Goal: Task Accomplishment & Management: Manage account settings

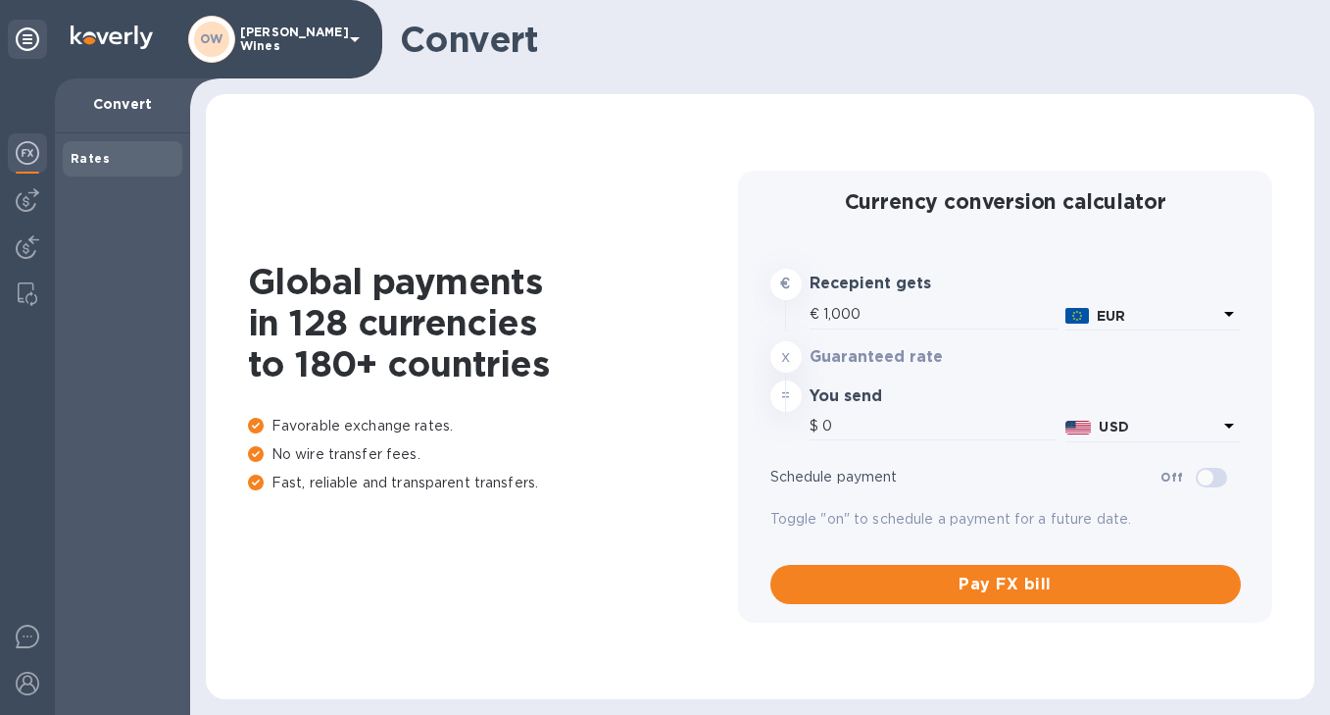
type input "1,183.9"
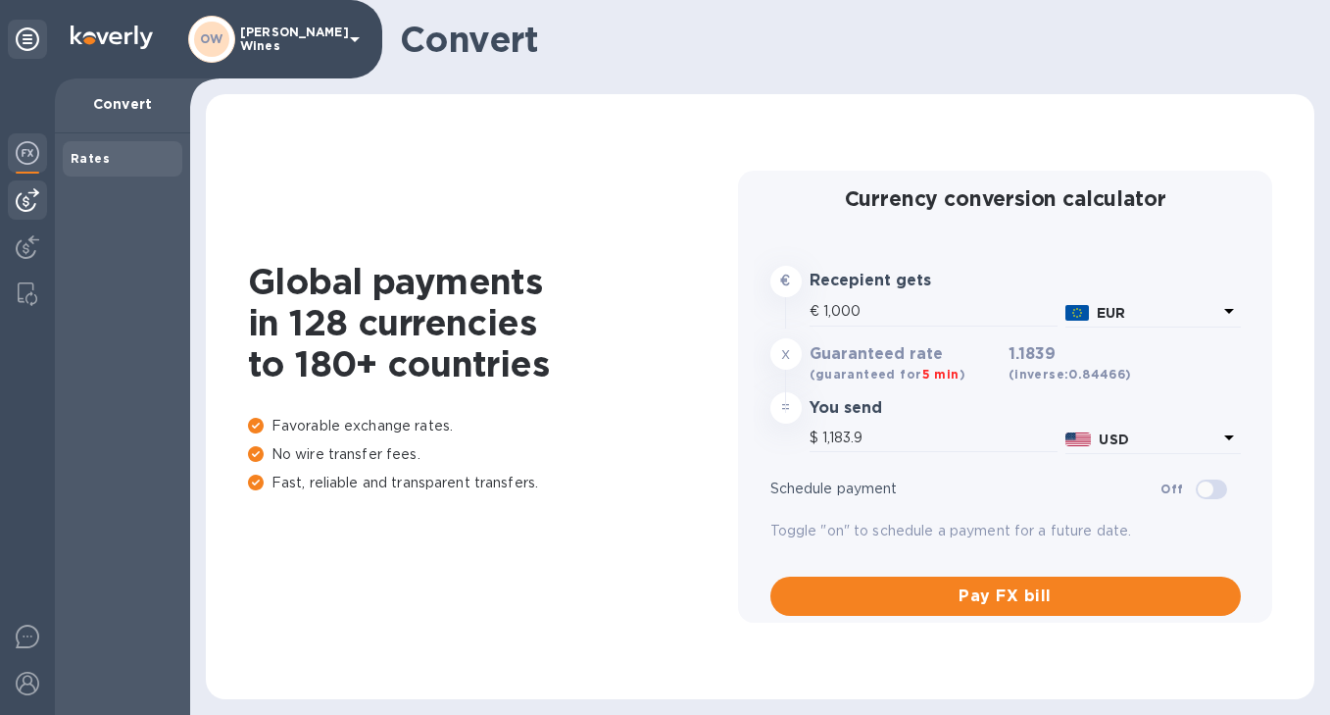
click at [27, 195] on img at bounding box center [28, 200] width 24 height 24
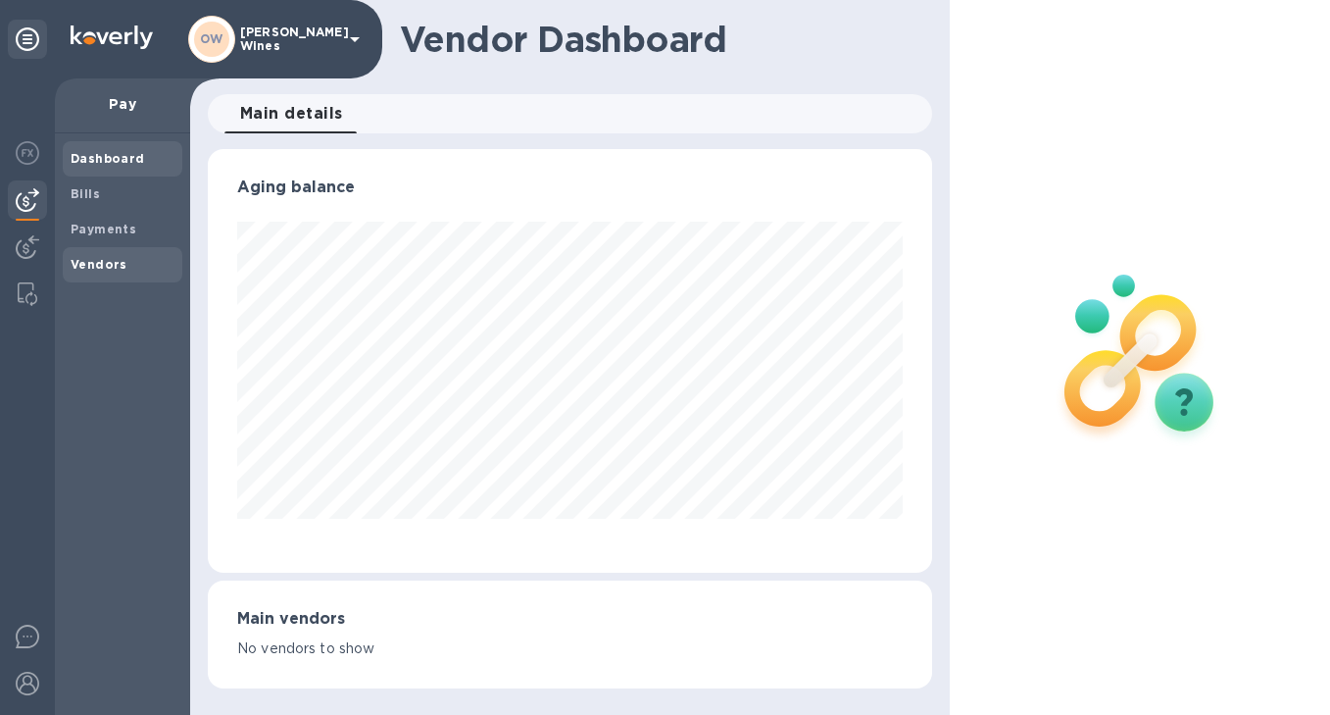
scroll to position [424, 724]
click at [96, 271] on b "Vendors" at bounding box center [99, 264] width 57 height 15
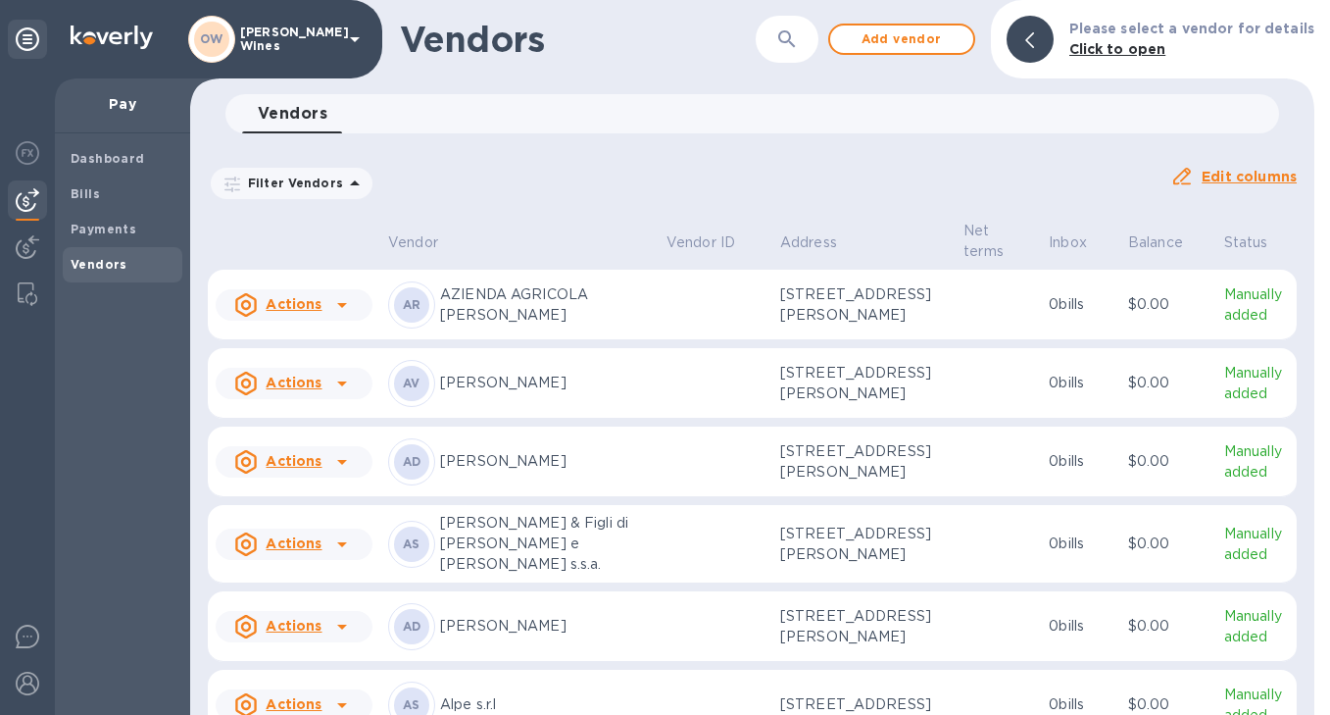
click at [792, 44] on icon "button" at bounding box center [787, 39] width 24 height 24
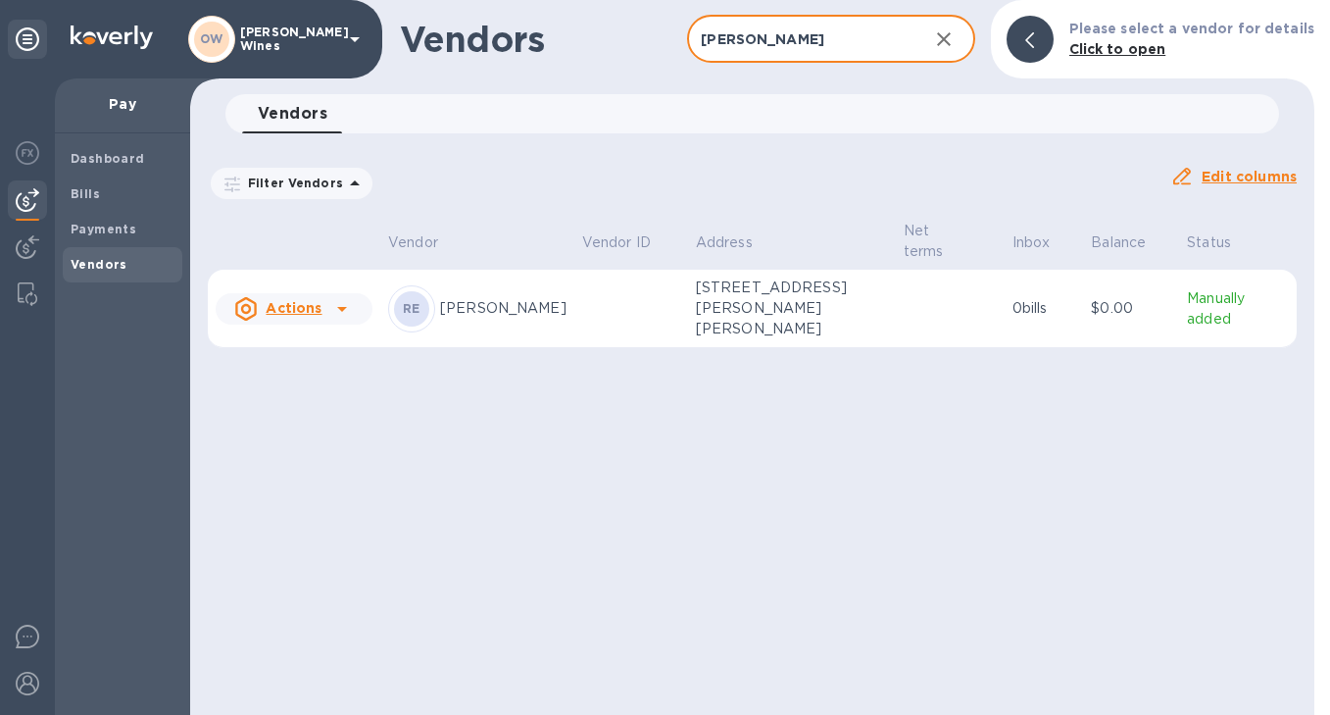
type input "[PERSON_NAME]"
click at [345, 293] on div at bounding box center [341, 308] width 31 height 31
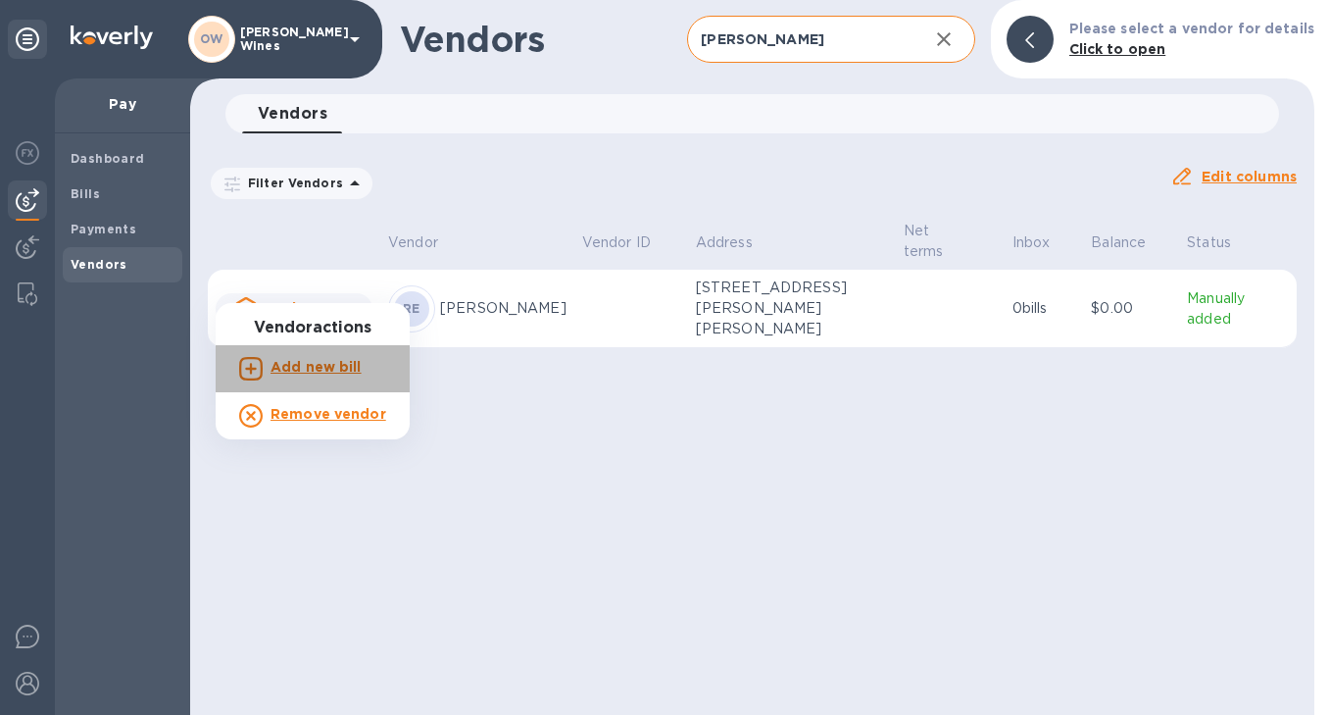
click at [315, 367] on b "Add new bill" at bounding box center [316, 367] width 91 height 16
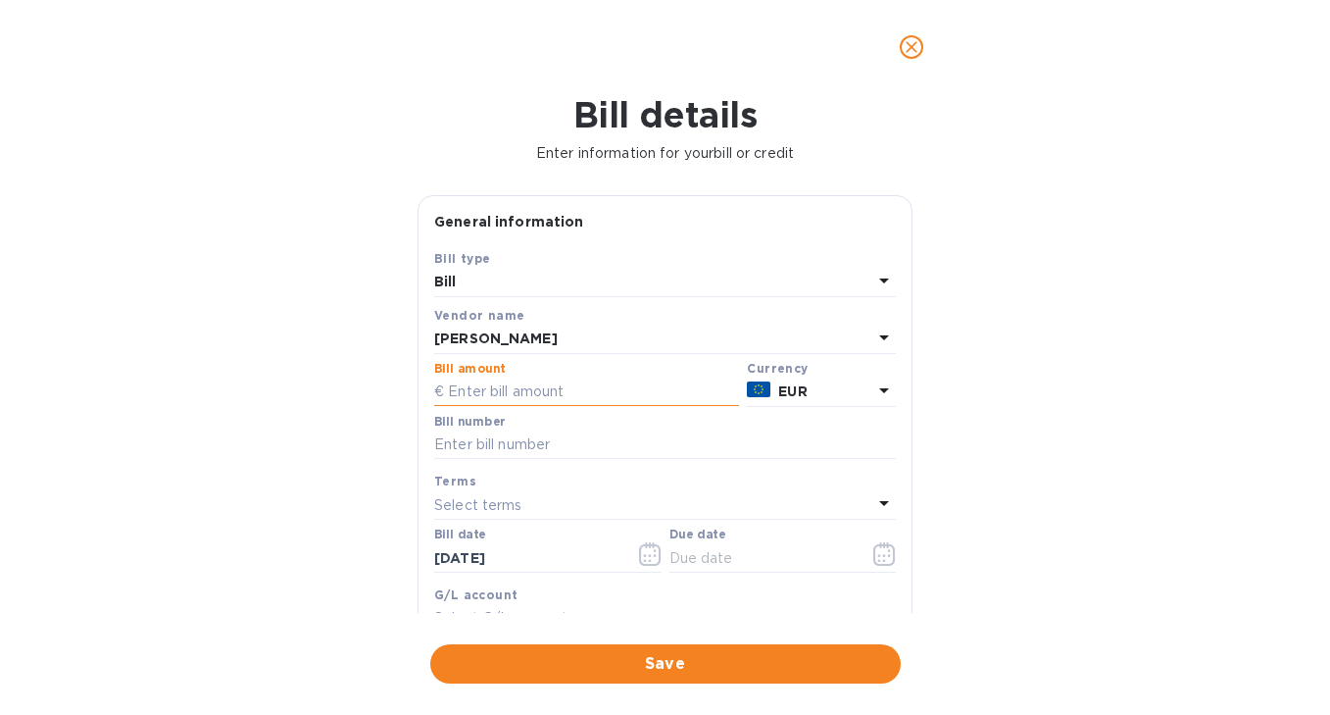
click at [487, 394] on input "text" at bounding box center [586, 391] width 305 height 29
type input "4,346.50"
click at [497, 449] on input "text" at bounding box center [665, 444] width 462 height 29
type input "1/142"
click at [653, 559] on icon "button" at bounding box center [650, 554] width 23 height 24
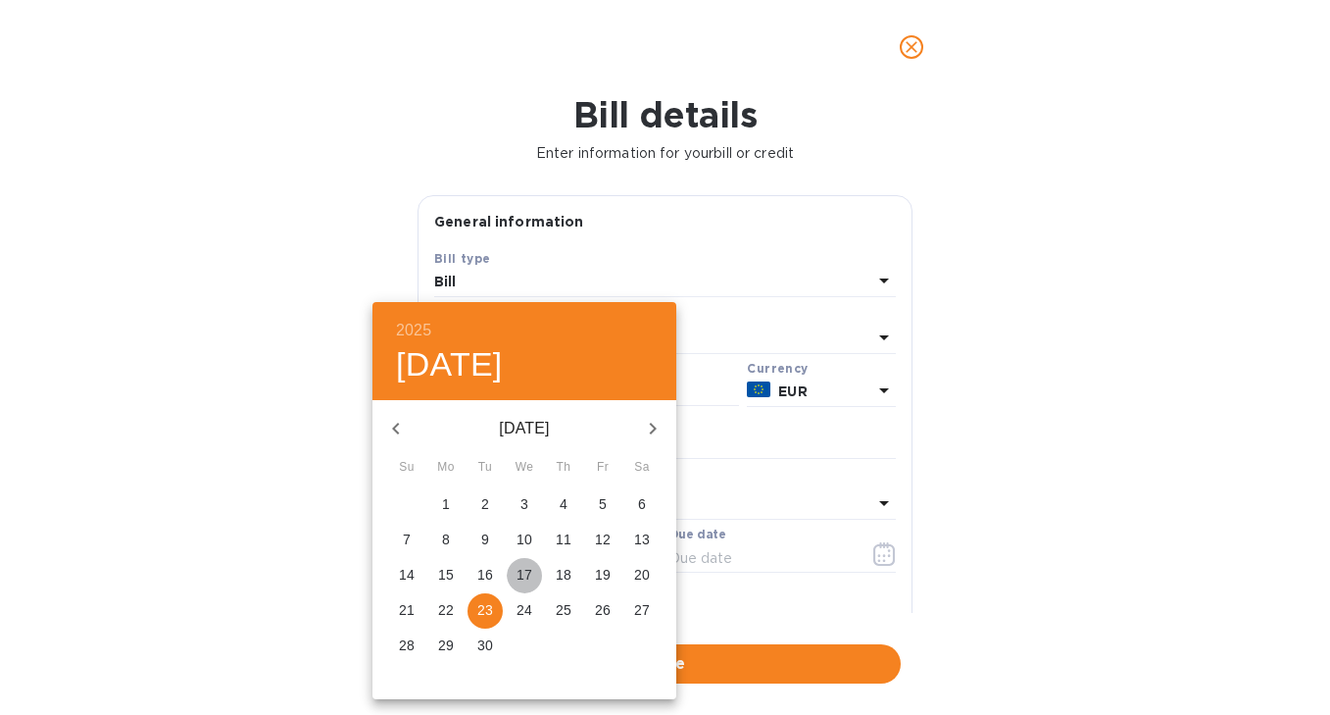
click at [533, 574] on span "17" at bounding box center [524, 575] width 35 height 20
type input "[DATE]"
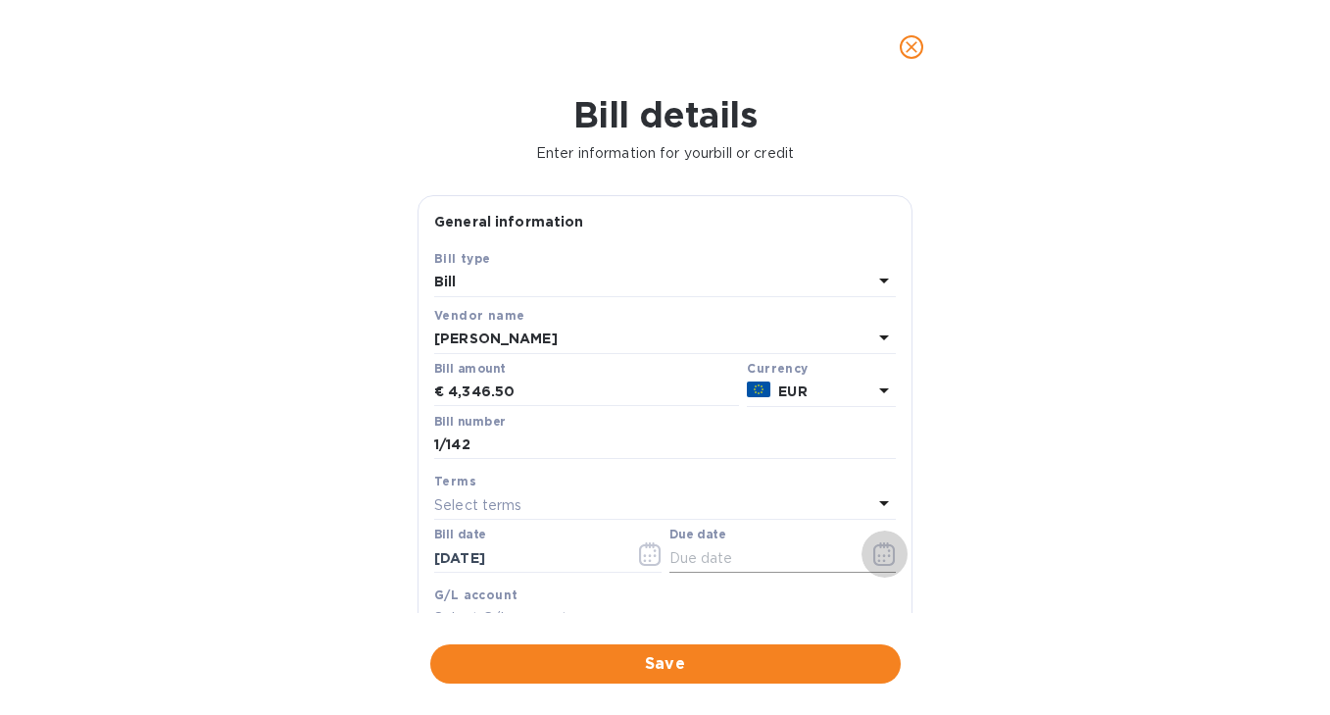
click at [883, 546] on icon "button" at bounding box center [885, 554] width 23 height 24
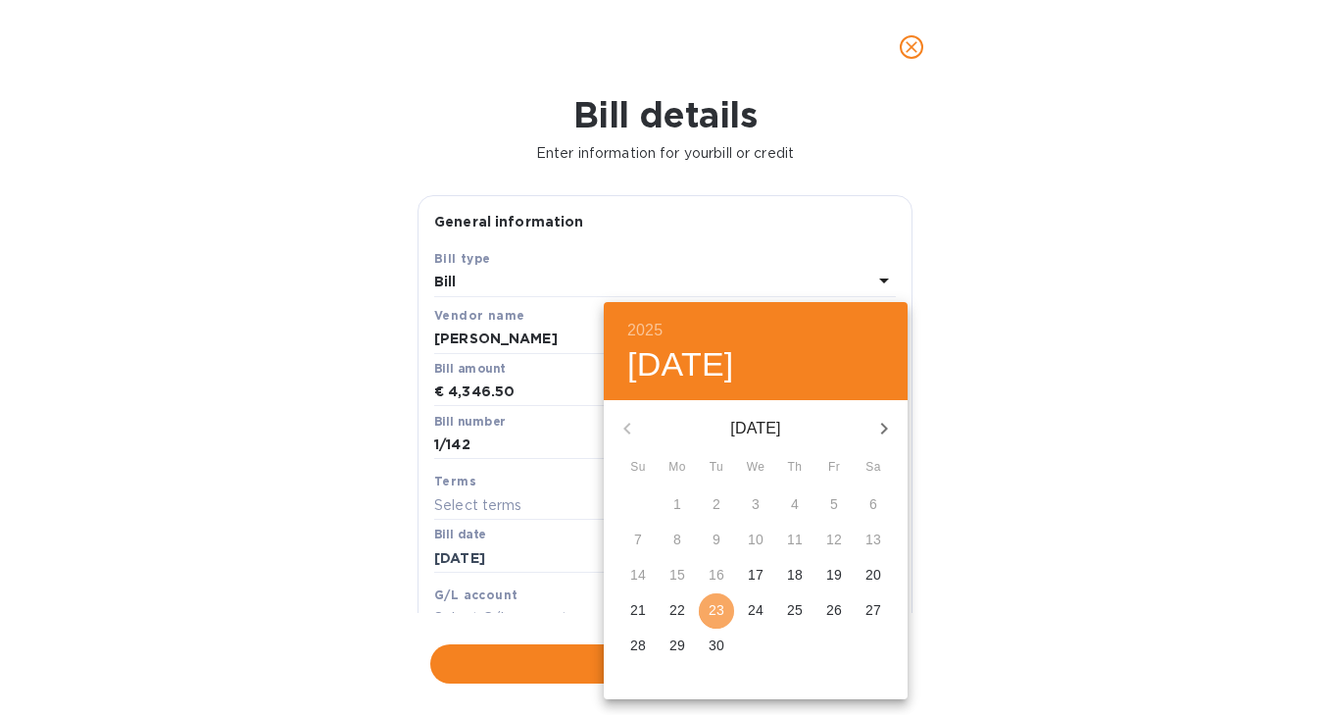
click at [722, 608] on p "23" at bounding box center [717, 610] width 16 height 20
type input "[DATE]"
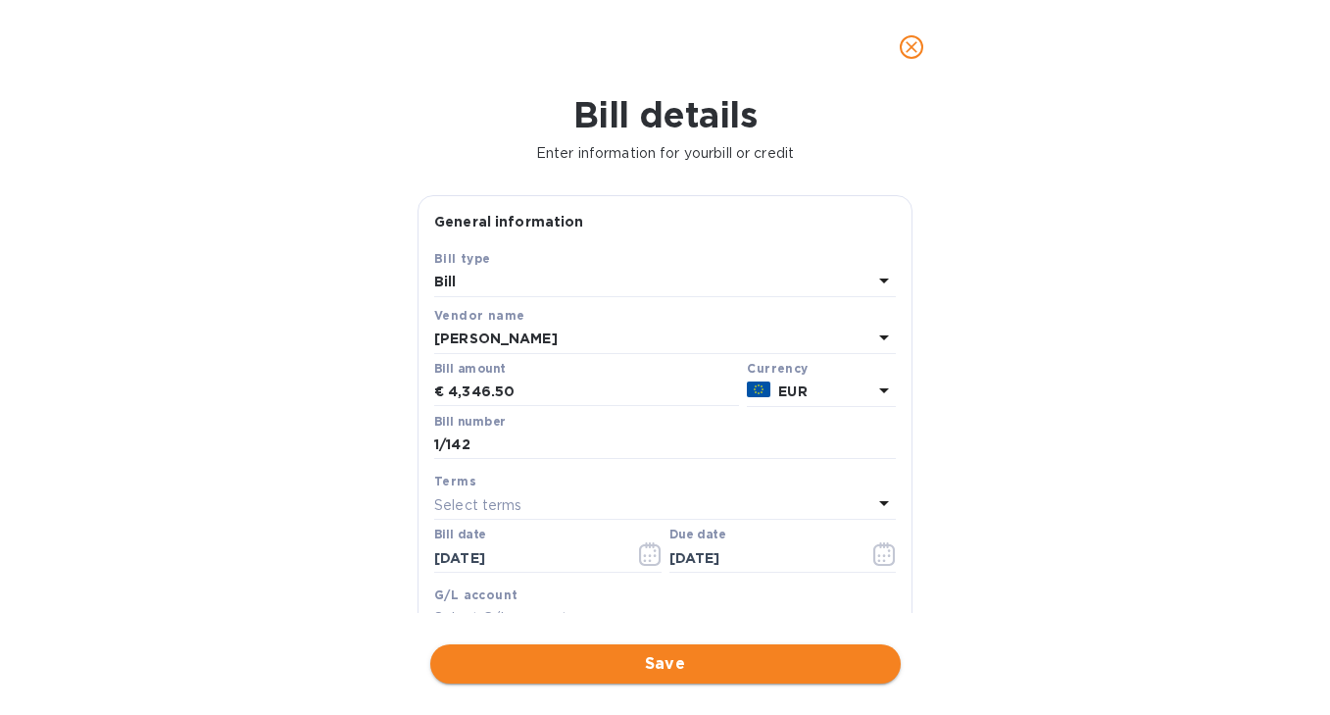
click at [721, 660] on span "Save" at bounding box center [665, 664] width 439 height 24
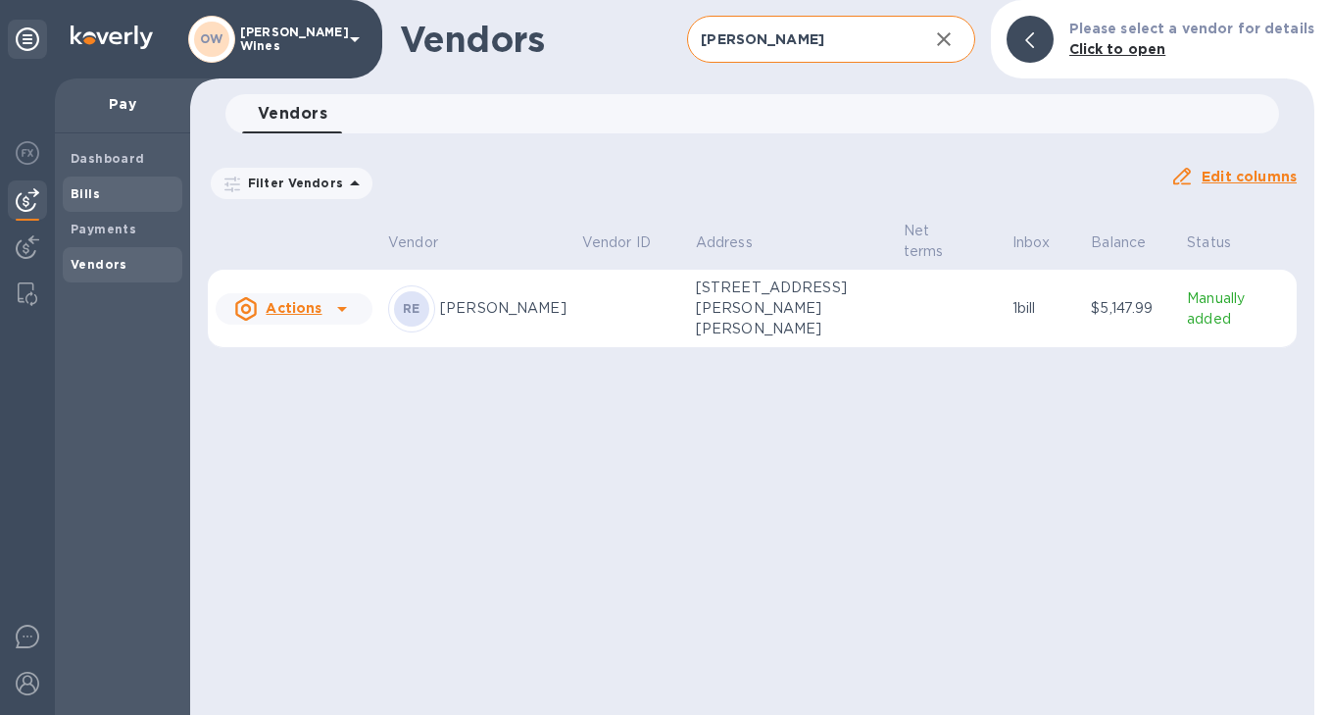
click at [88, 190] on b "Bills" at bounding box center [85, 193] width 29 height 15
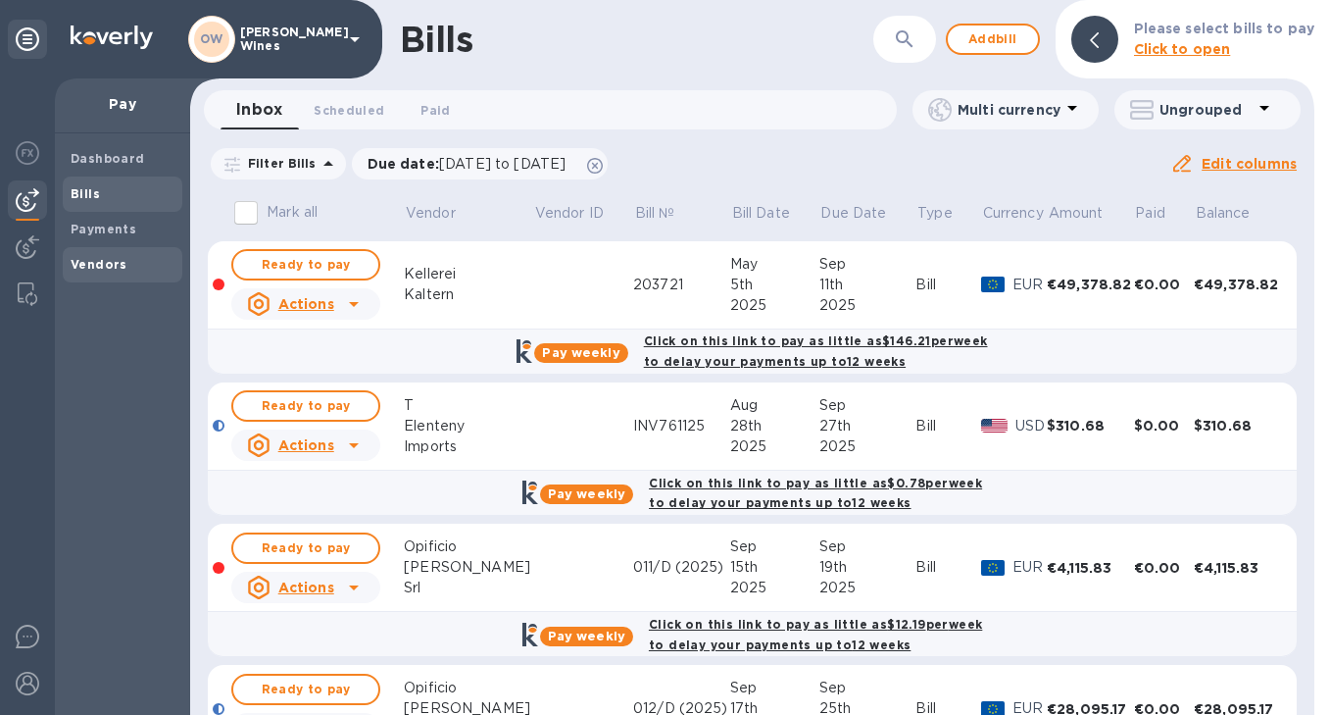
click at [92, 272] on span "Vendors" at bounding box center [99, 265] width 57 height 20
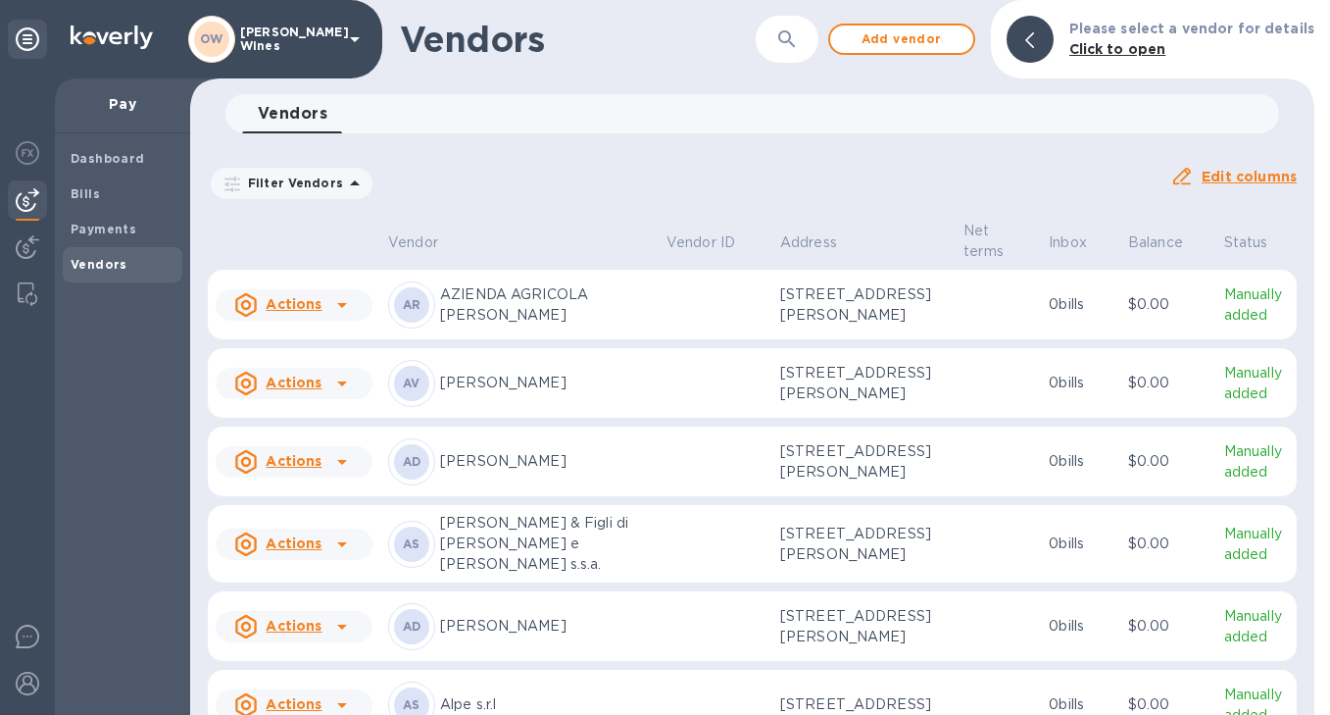
click at [790, 47] on icon "button" at bounding box center [787, 39] width 24 height 24
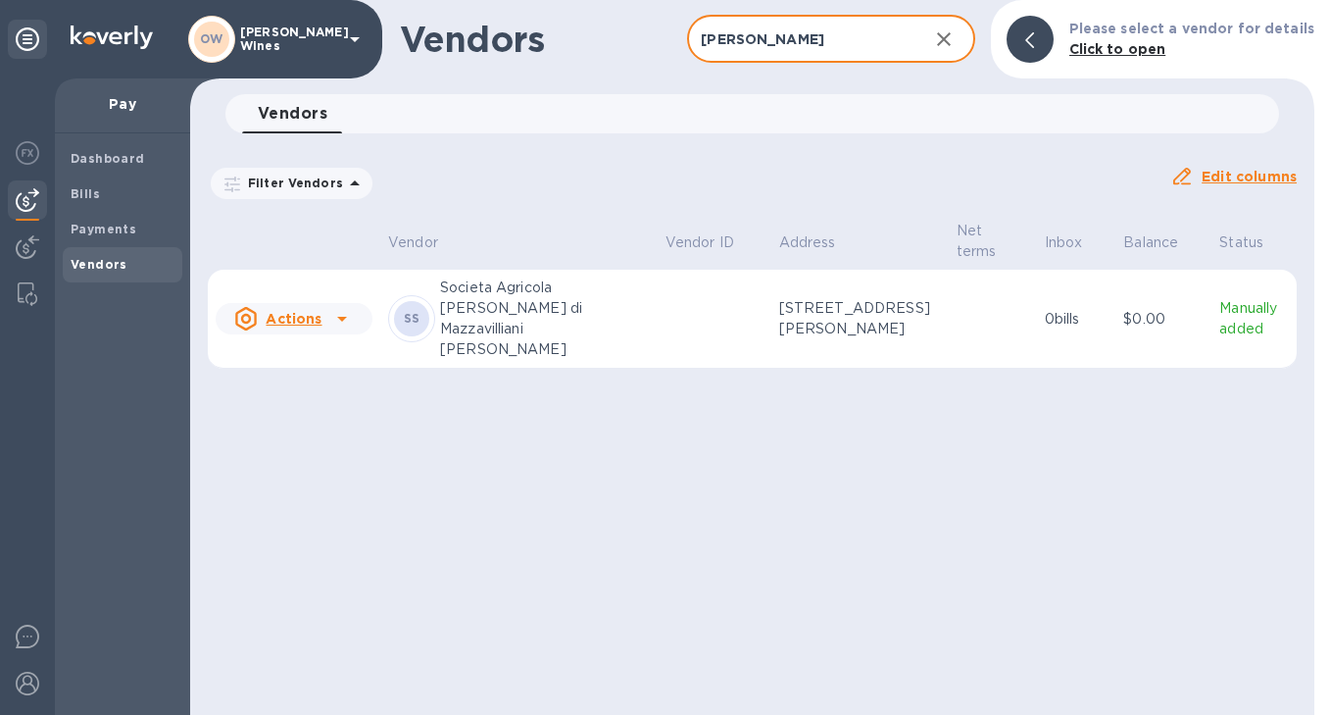
type input "[PERSON_NAME]"
click at [355, 303] on div at bounding box center [341, 318] width 31 height 31
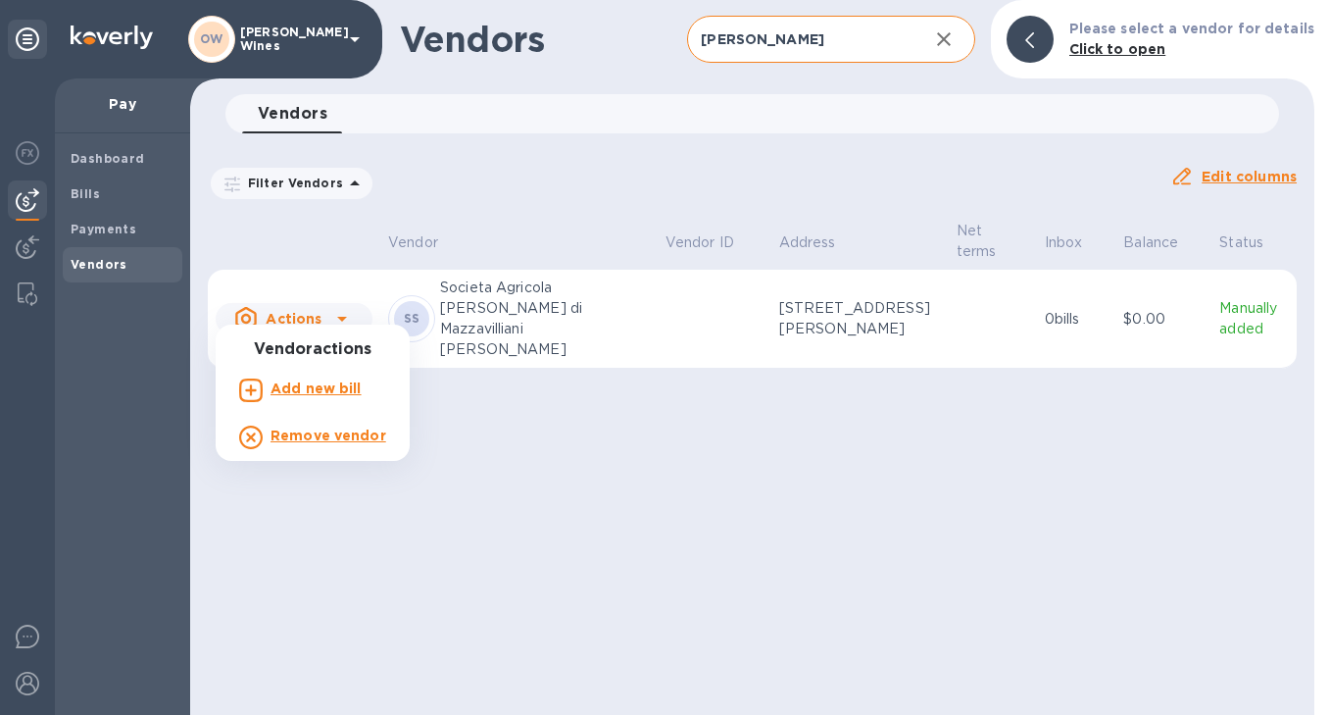
click at [316, 387] on b "Add new bill" at bounding box center [316, 388] width 91 height 16
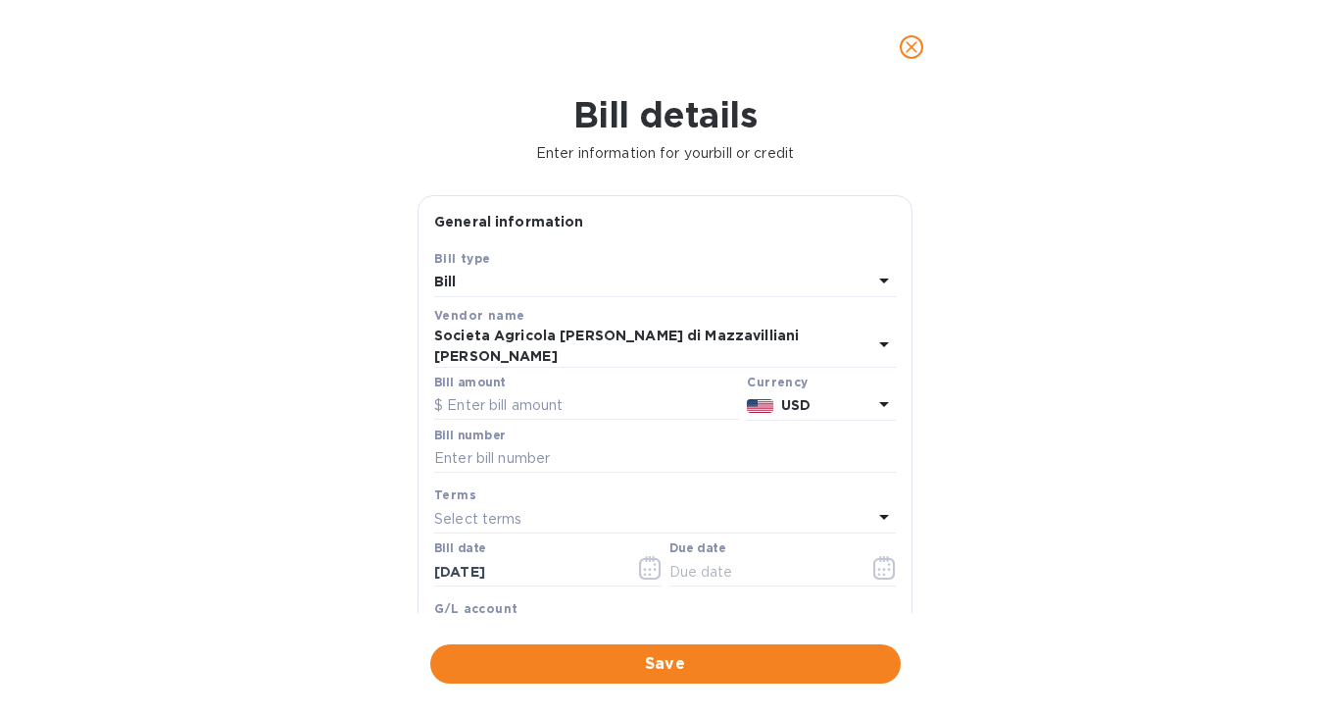
click at [876, 401] on icon at bounding box center [885, 404] width 24 height 24
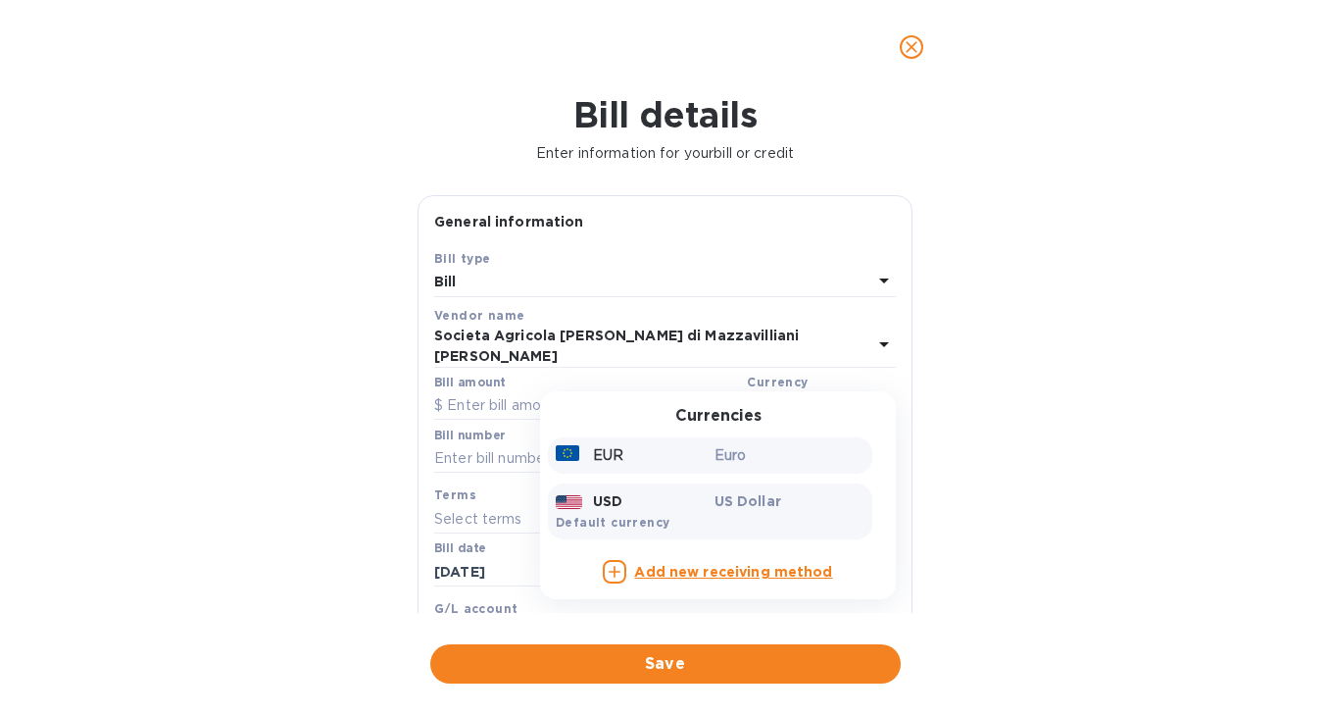
click at [617, 460] on div "EUR" at bounding box center [631, 455] width 159 height 28
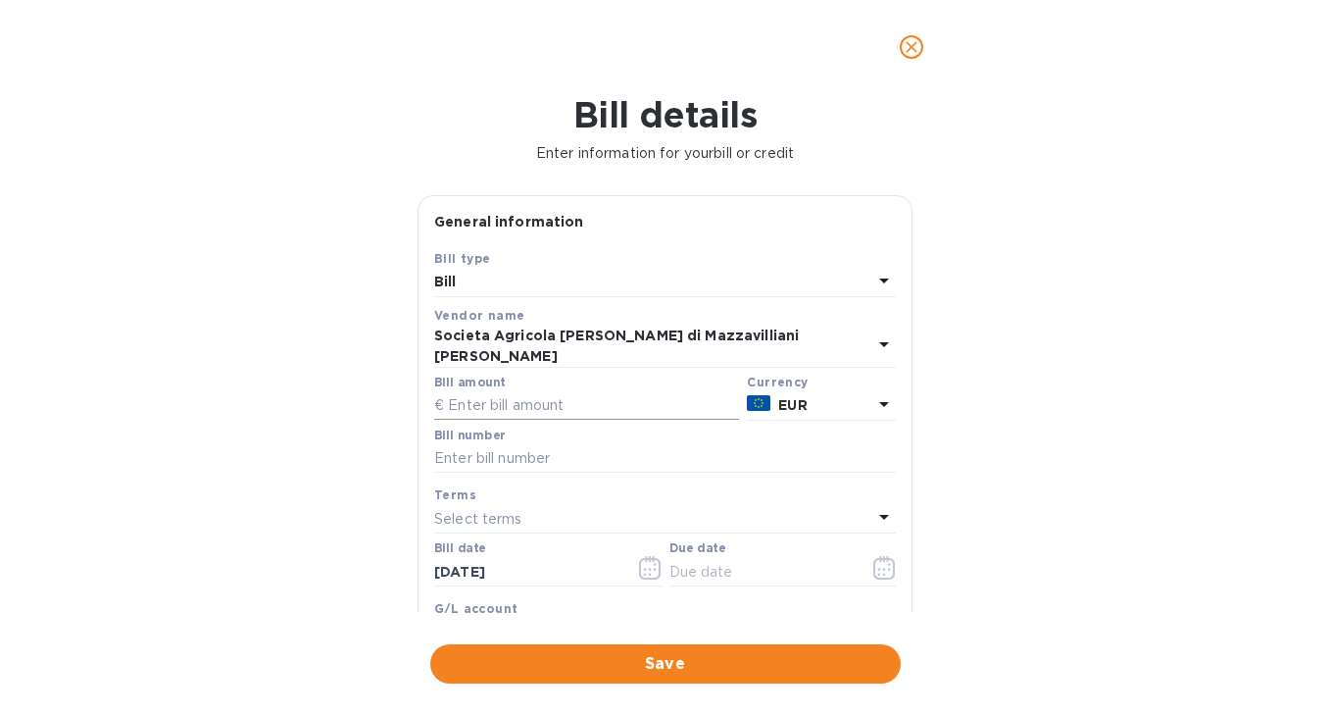
click at [536, 409] on input "text" at bounding box center [586, 405] width 305 height 29
type input "7,941.24"
click at [535, 465] on input "text" at bounding box center [665, 458] width 462 height 29
type input "185/2025"
click at [644, 574] on icon "button" at bounding box center [650, 568] width 23 height 24
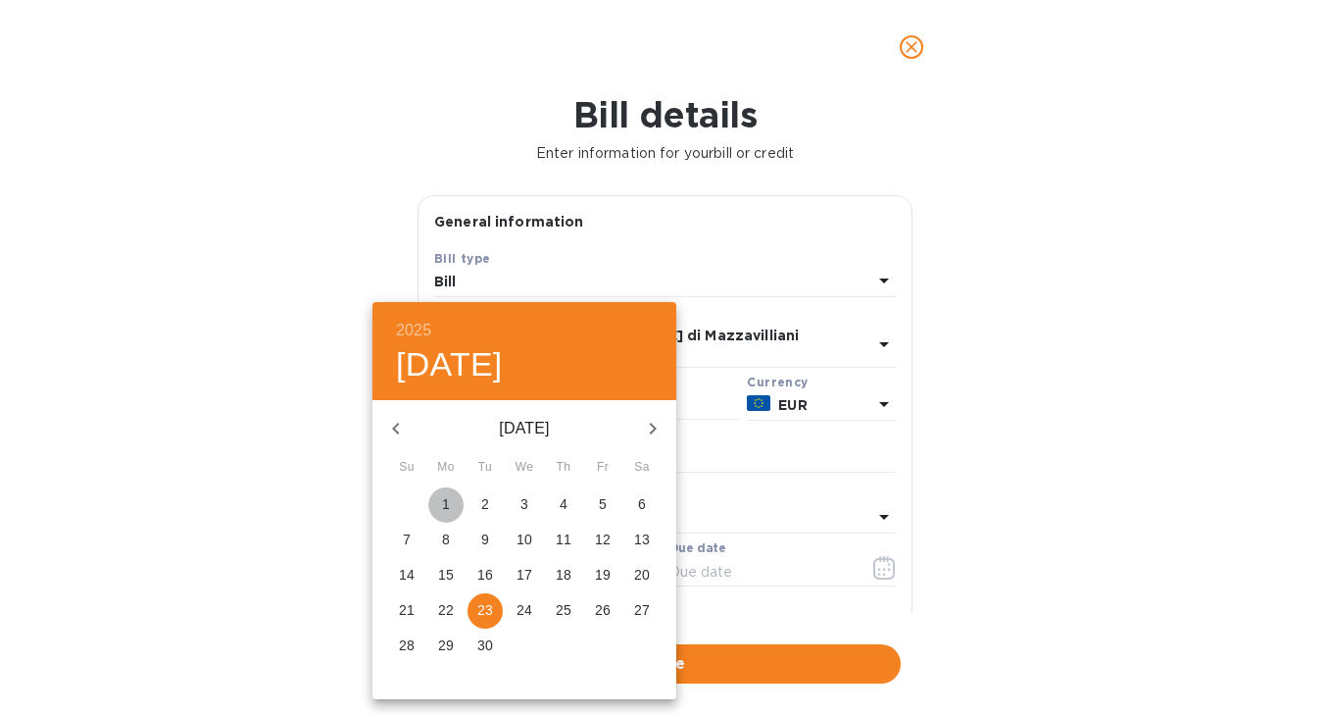
click at [437, 514] on span "1" at bounding box center [445, 504] width 35 height 20
type input "[DATE]"
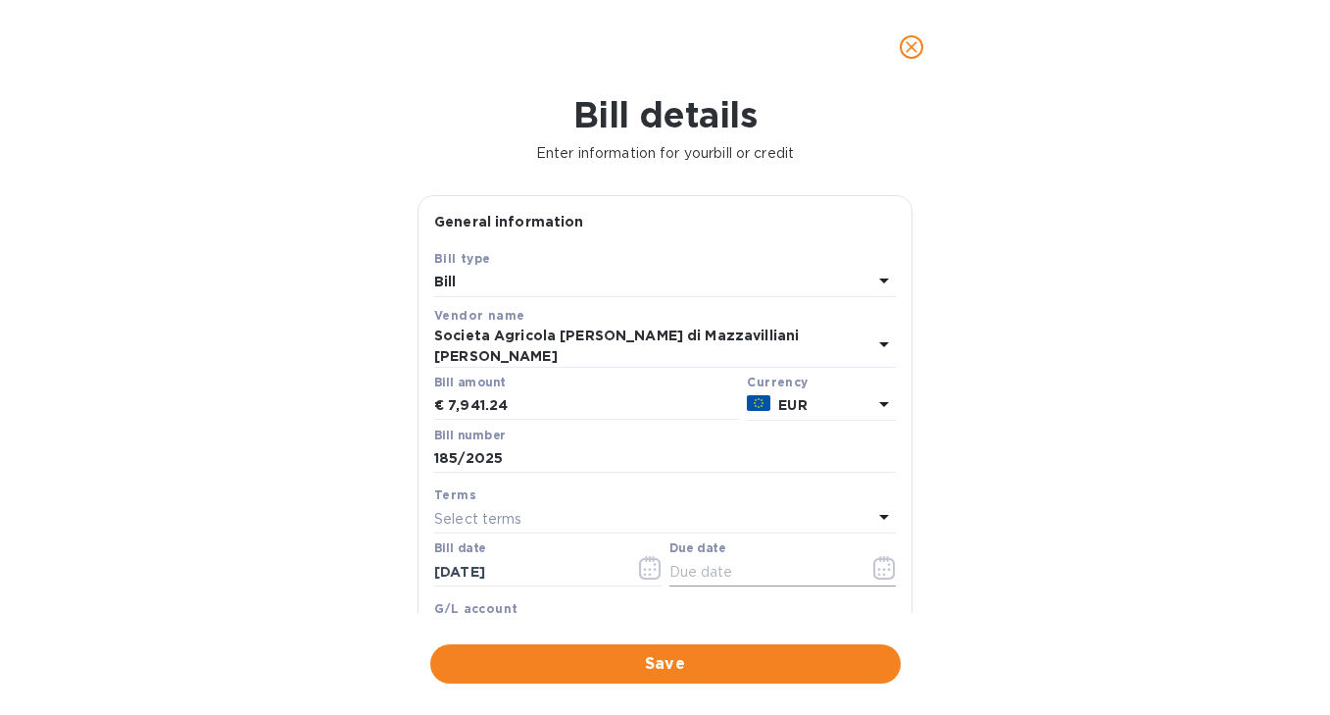
click at [887, 567] on icon "button" at bounding box center [885, 568] width 22 height 24
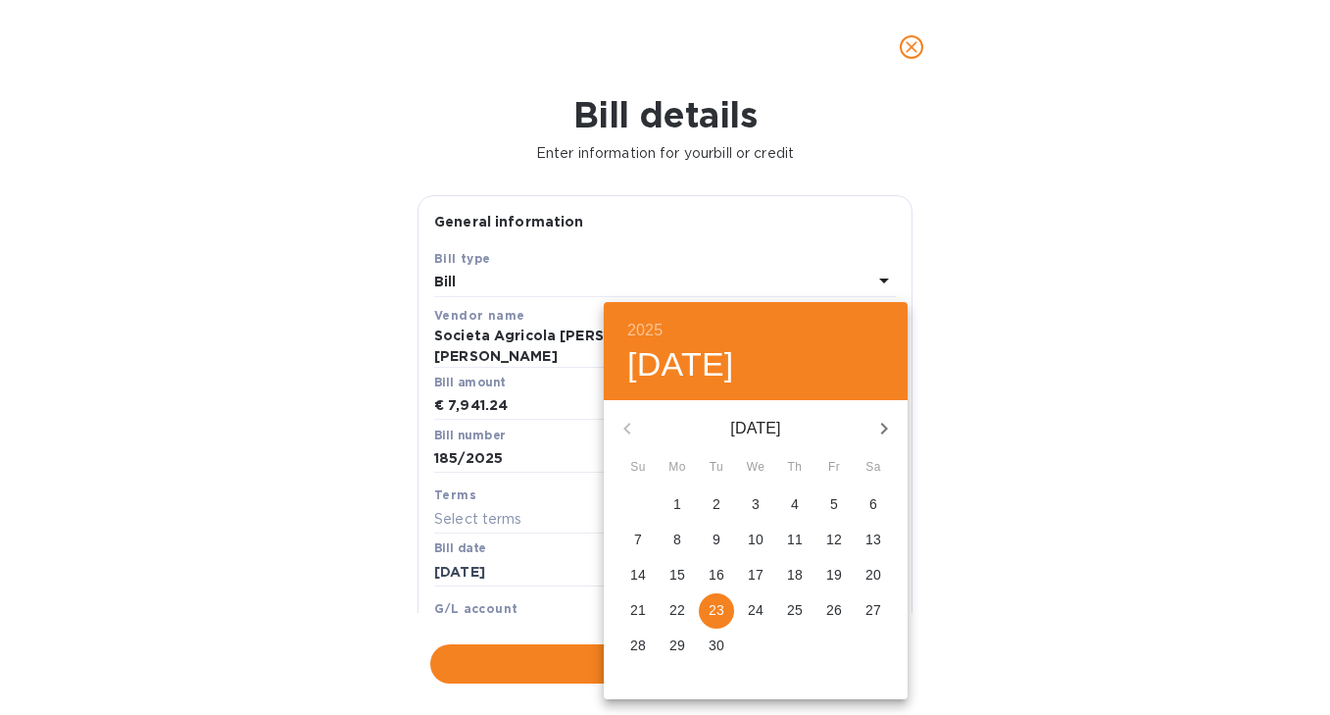
click at [722, 612] on p "23" at bounding box center [717, 610] width 16 height 20
type input "[DATE]"
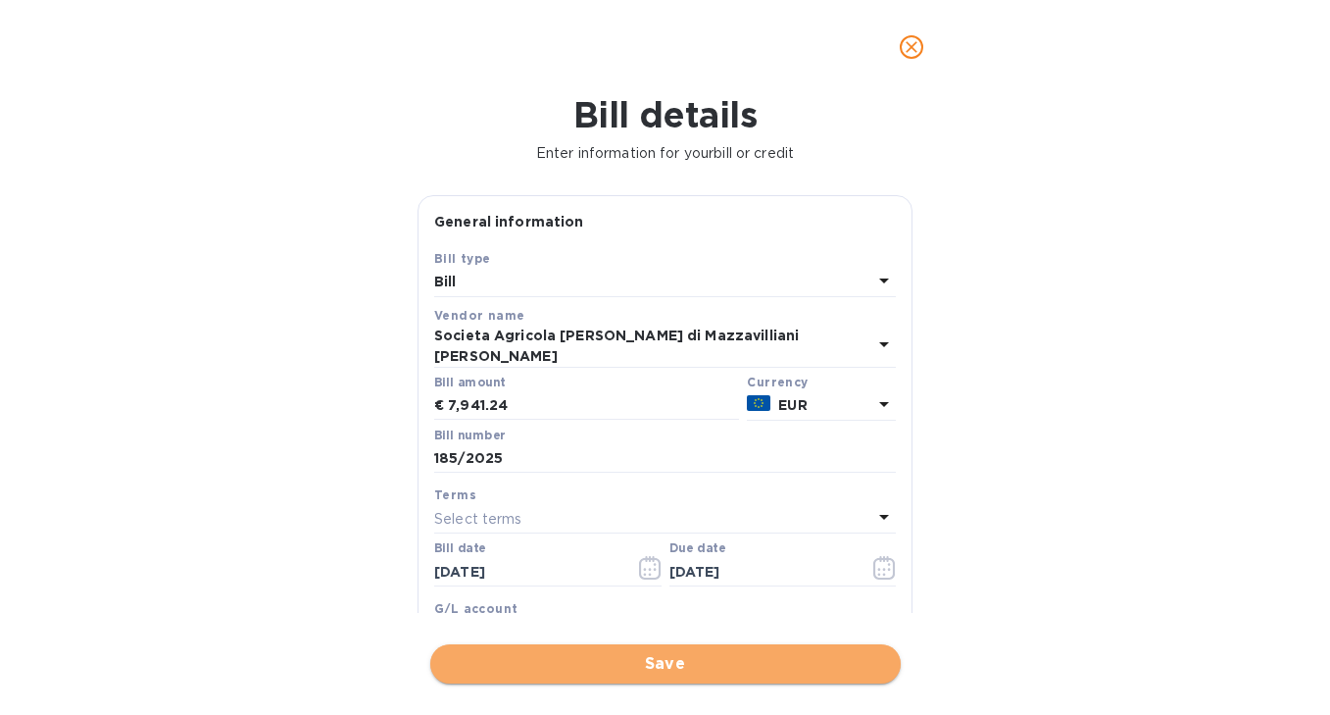
click at [765, 658] on span "Save" at bounding box center [665, 664] width 439 height 24
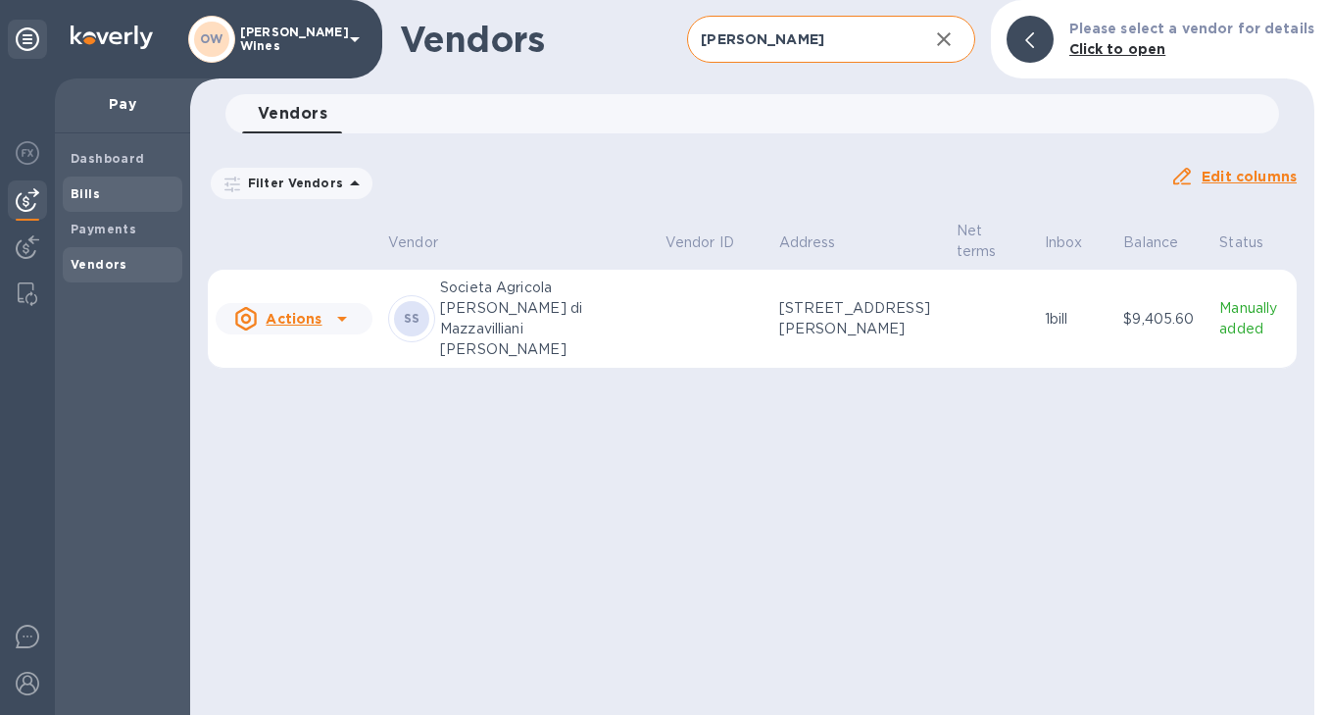
click at [95, 201] on span "Bills" at bounding box center [85, 194] width 29 height 20
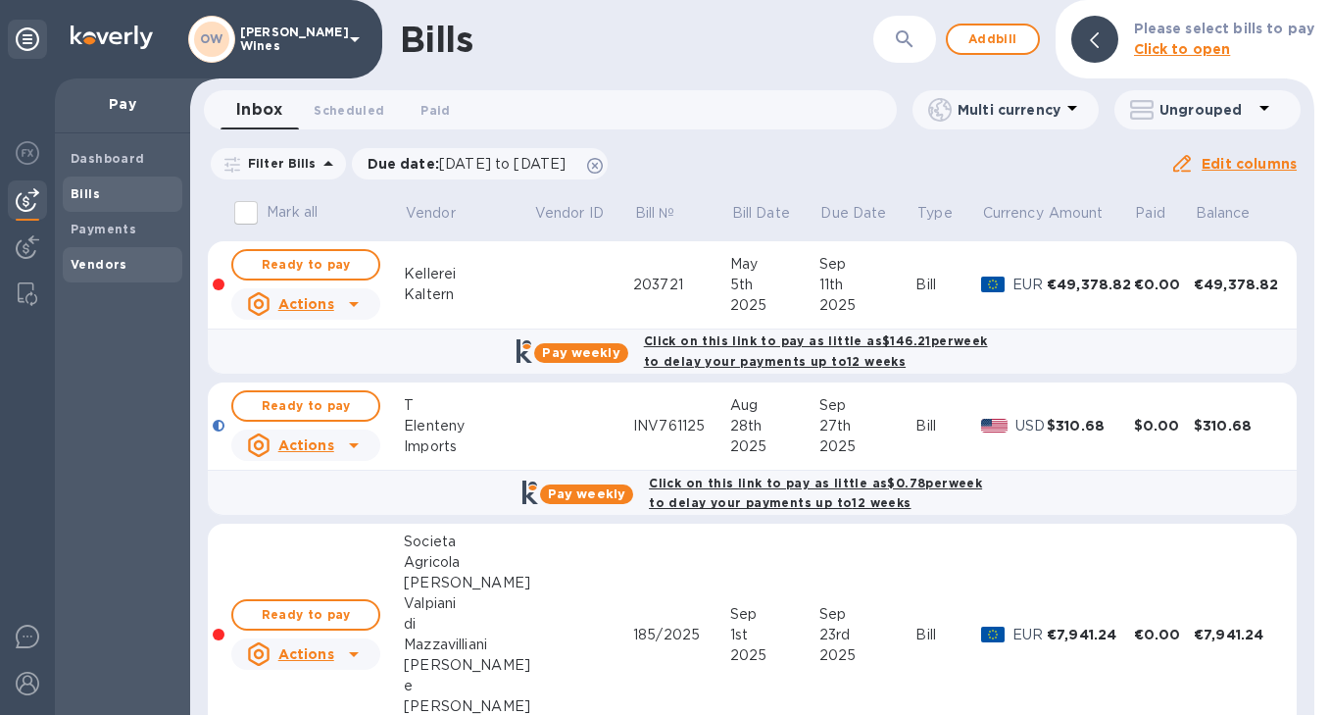
click at [100, 261] on b "Vendors" at bounding box center [99, 264] width 57 height 15
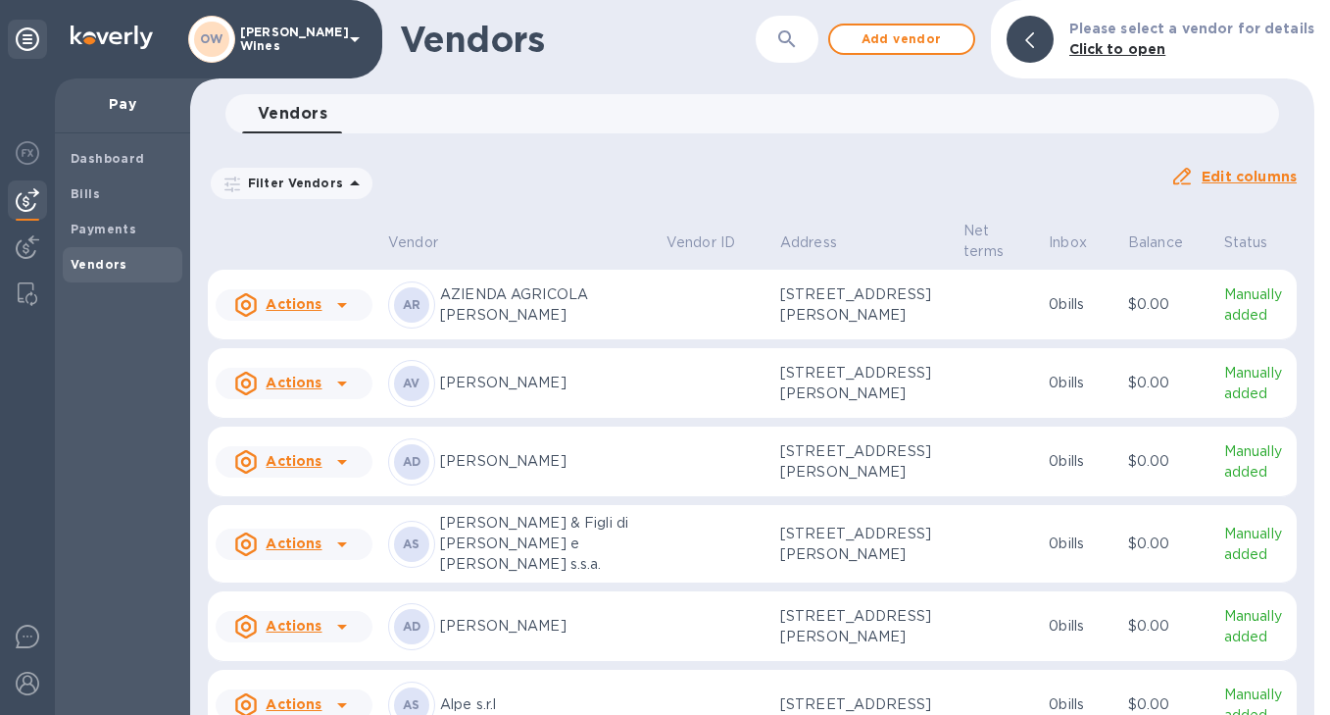
click at [773, 46] on div "​" at bounding box center [787, 40] width 63 height 48
click at [798, 35] on icon "button" at bounding box center [787, 39] width 24 height 24
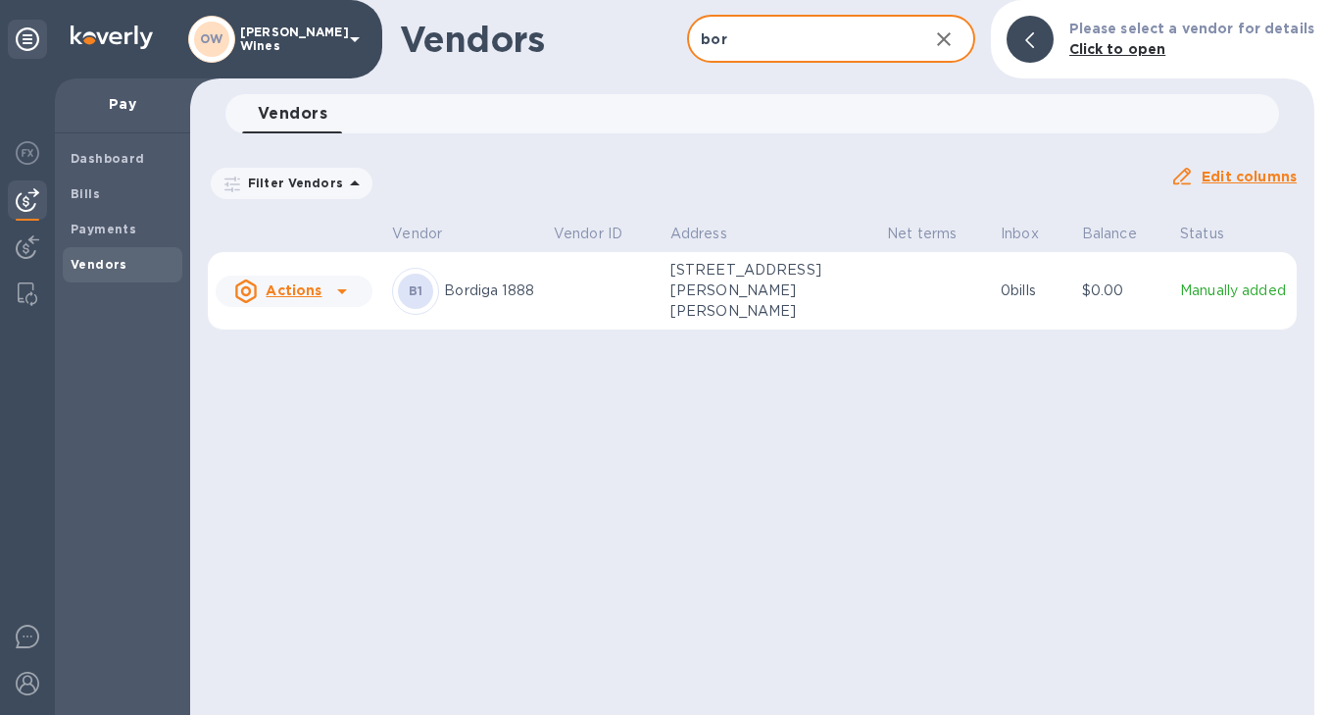
type input "bordiga"
click at [341, 289] on icon at bounding box center [342, 291] width 10 height 5
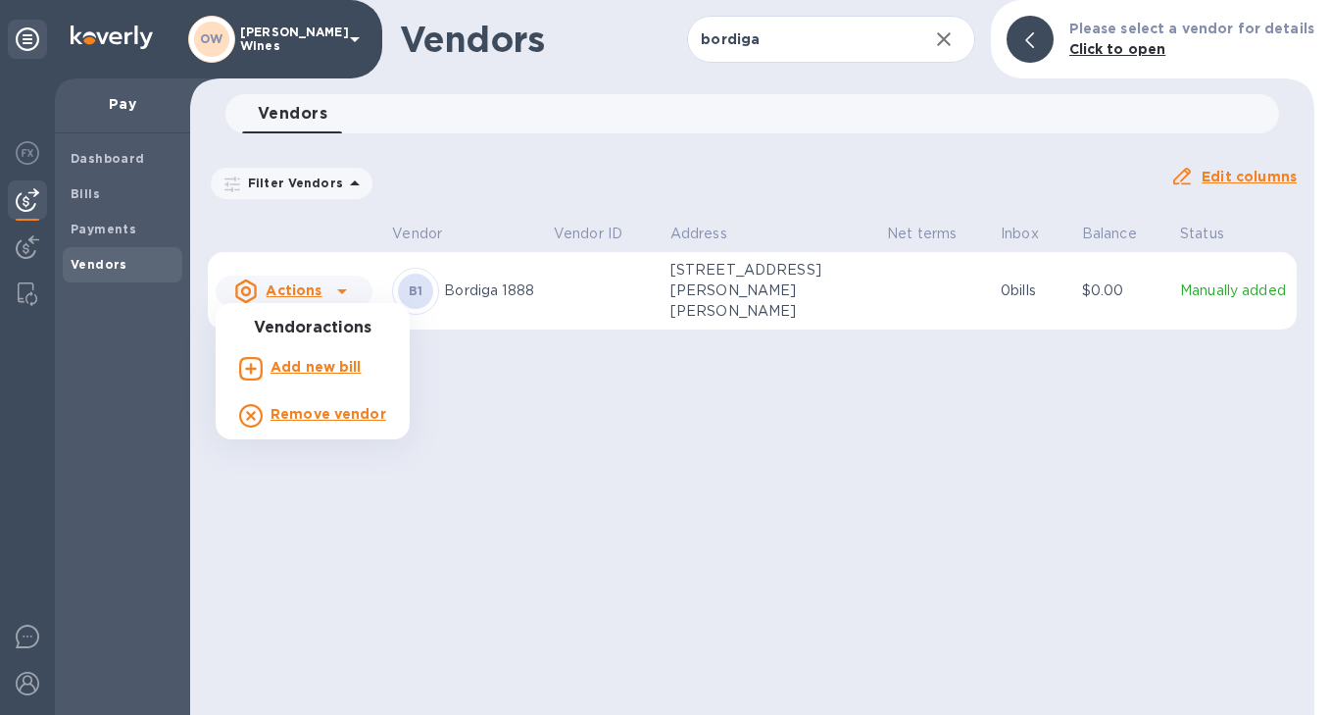
click at [326, 376] on div "Add new bill" at bounding box center [316, 368] width 99 height 31
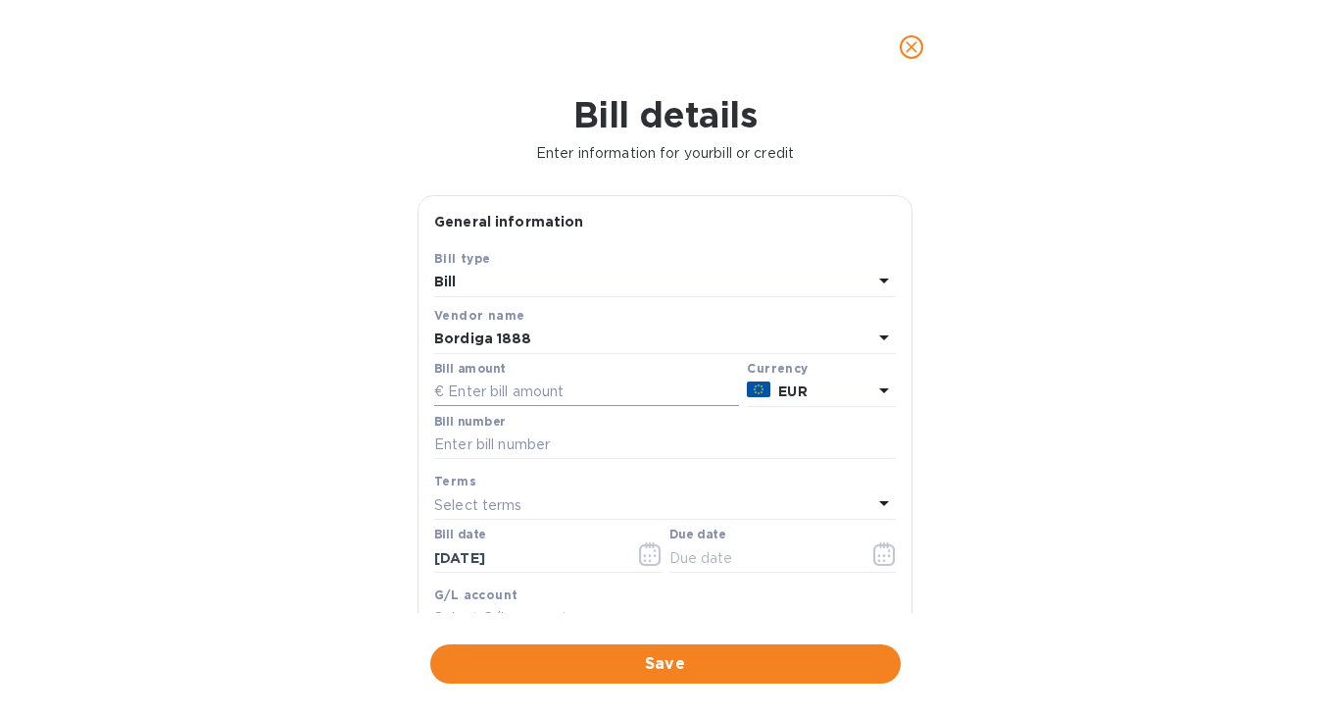
click at [562, 391] on input "text" at bounding box center [586, 391] width 305 height 29
type input "16,013.90"
click at [528, 449] on input "text" at bounding box center [665, 444] width 462 height 29
type input "206"
click at [537, 559] on input "[DATE]" at bounding box center [526, 557] width 185 height 29
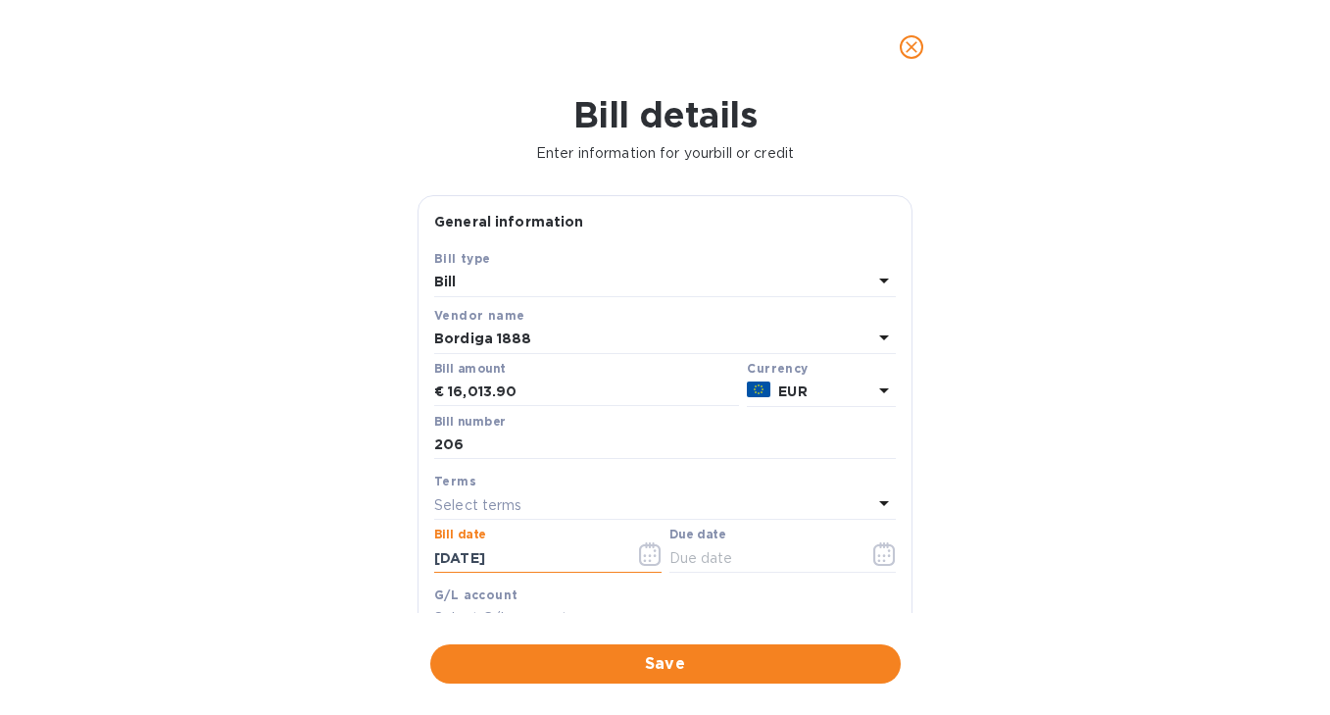
drag, startPoint x: 537, startPoint y: 559, endPoint x: 357, endPoint y: 556, distance: 180.4
click at [357, 556] on div "Bill details Enter information for your bill or credit General information Save…" at bounding box center [665, 404] width 1330 height 621
type input "[DATE]"
click at [876, 558] on icon "button" at bounding box center [885, 554] width 23 height 24
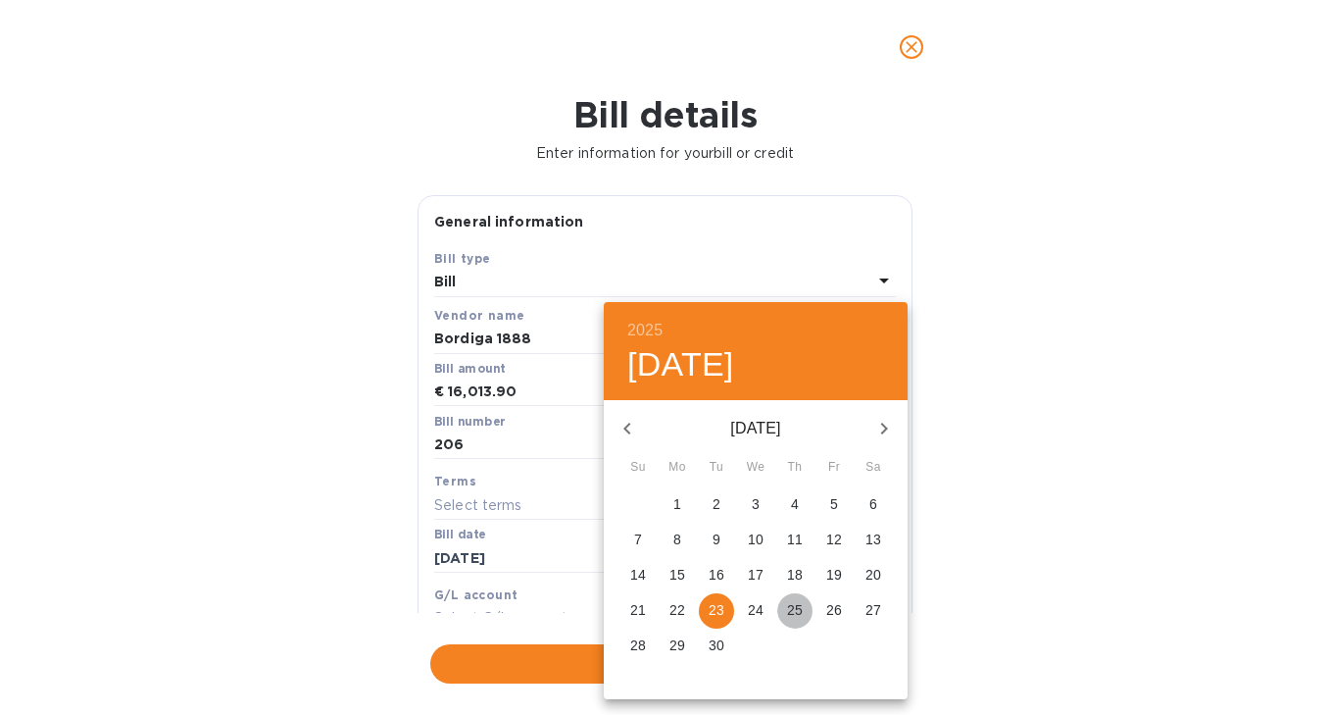
click at [794, 613] on p "25" at bounding box center [795, 610] width 16 height 20
type input "[DATE]"
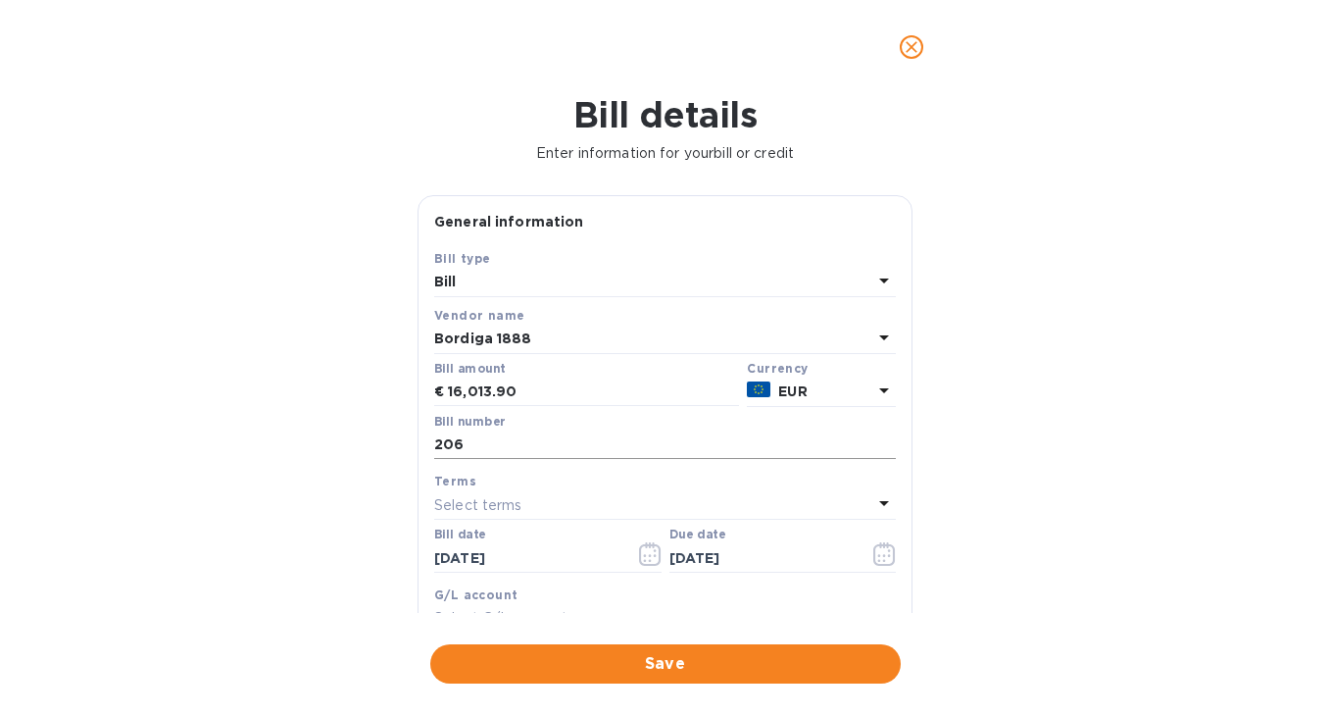
click at [547, 453] on input "206" at bounding box center [665, 444] width 462 height 29
click at [600, 447] on input "206 - 2nd 3rd (2 of 3)" at bounding box center [665, 444] width 462 height 29
type input "206 - 2nd 3rd of invoice total"
click at [641, 664] on span "Save" at bounding box center [665, 664] width 439 height 24
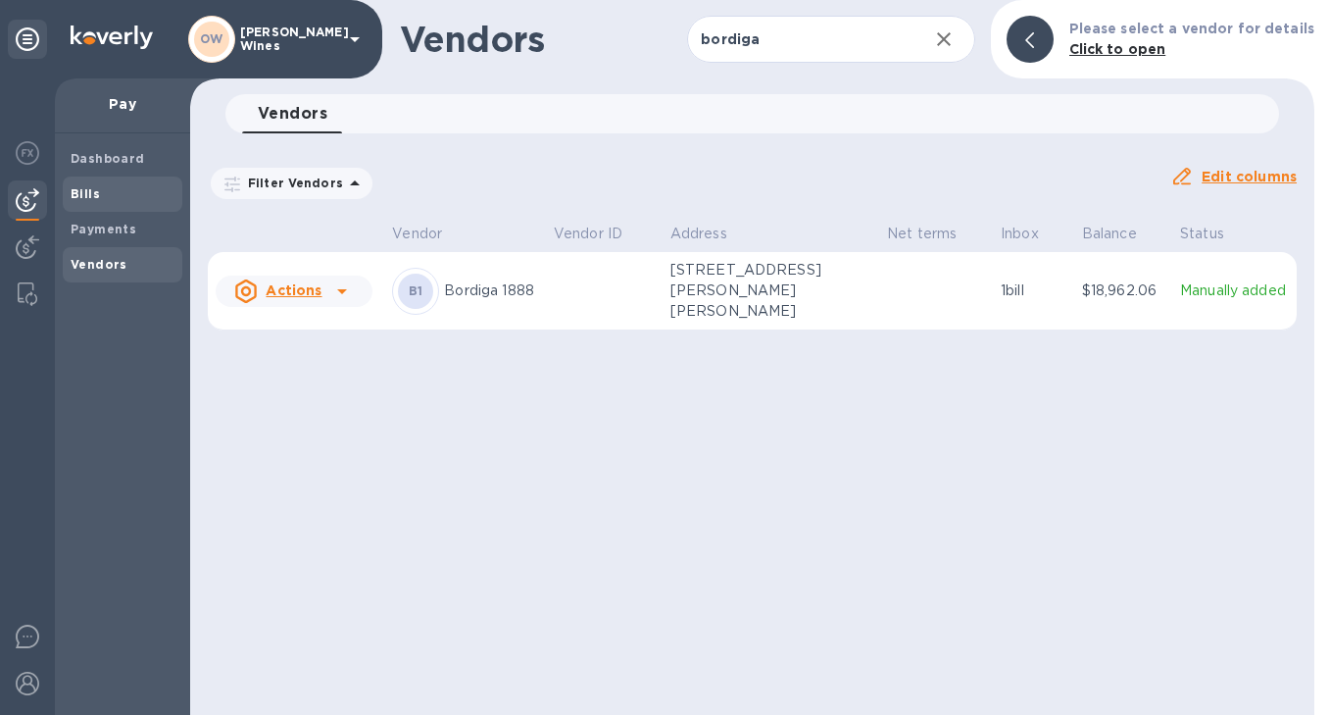
click at [96, 184] on span "Bills" at bounding box center [85, 194] width 29 height 20
